Goal: Navigation & Orientation: Find specific page/section

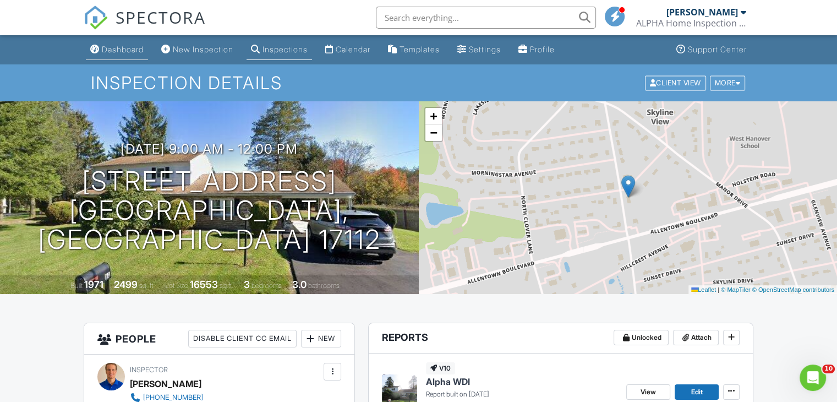
click at [129, 47] on div "Dashboard" at bounding box center [123, 49] width 42 height 9
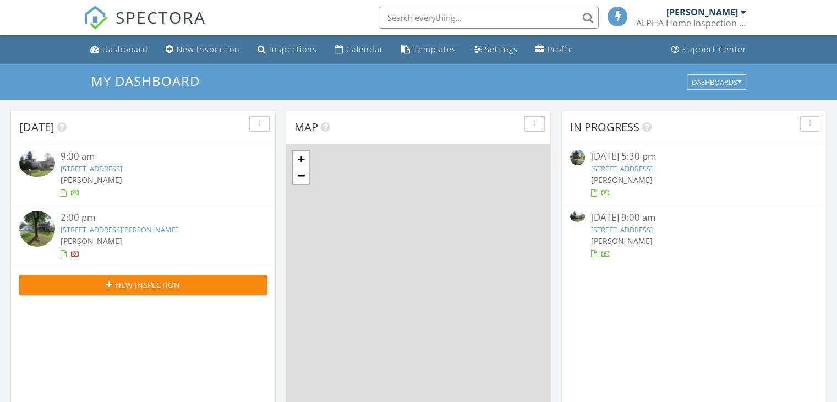
scroll to position [5, 6]
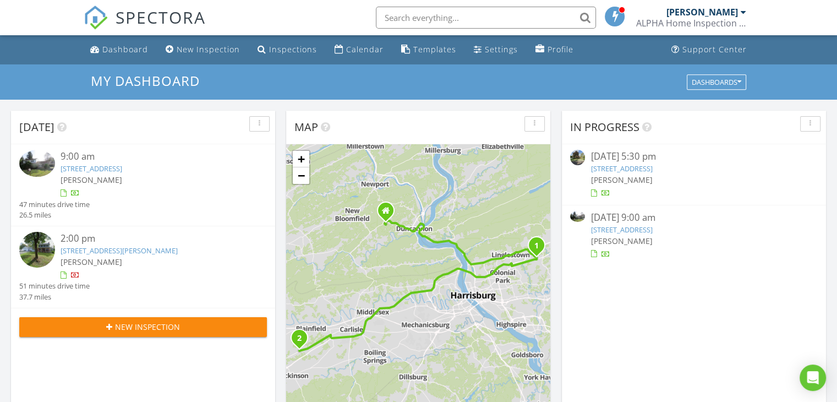
click at [109, 250] on link "16 Hill Rd, Carlisle, PA 17015" at bounding box center [119, 250] width 117 height 10
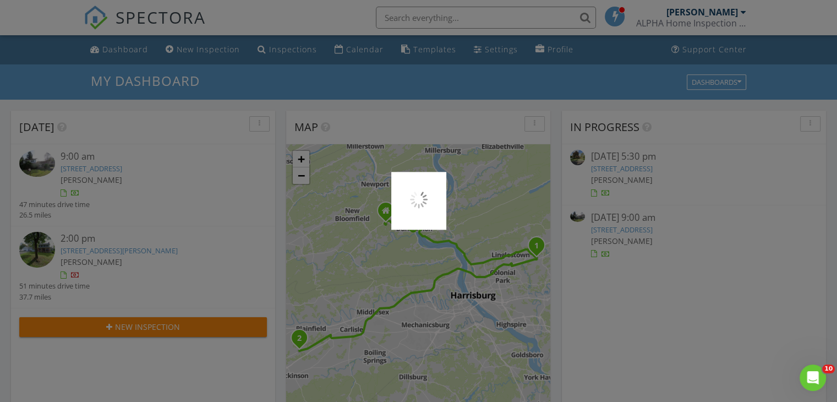
scroll to position [0, 0]
